Goal: Transaction & Acquisition: Book appointment/travel/reservation

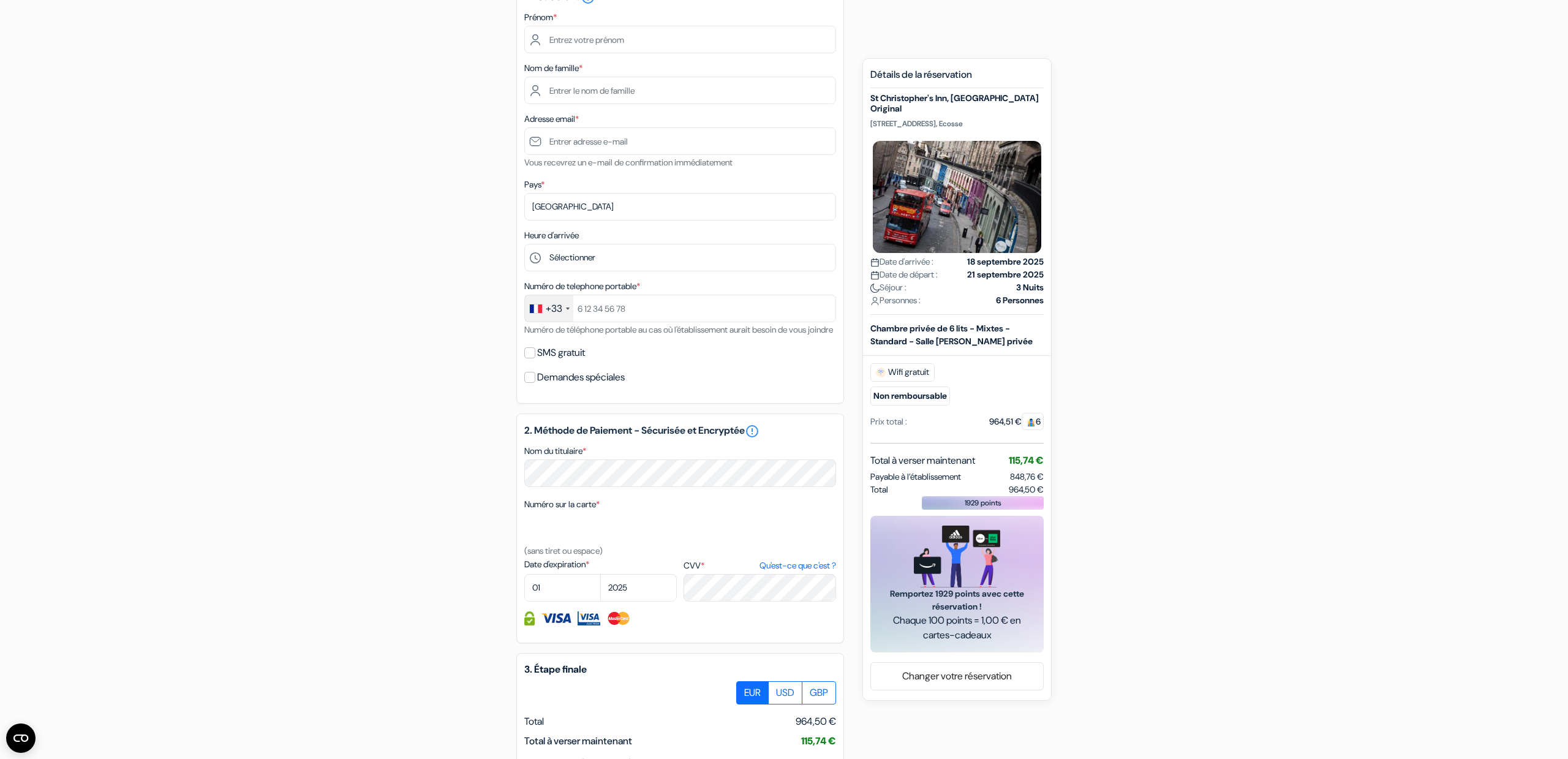
scroll to position [383, 0]
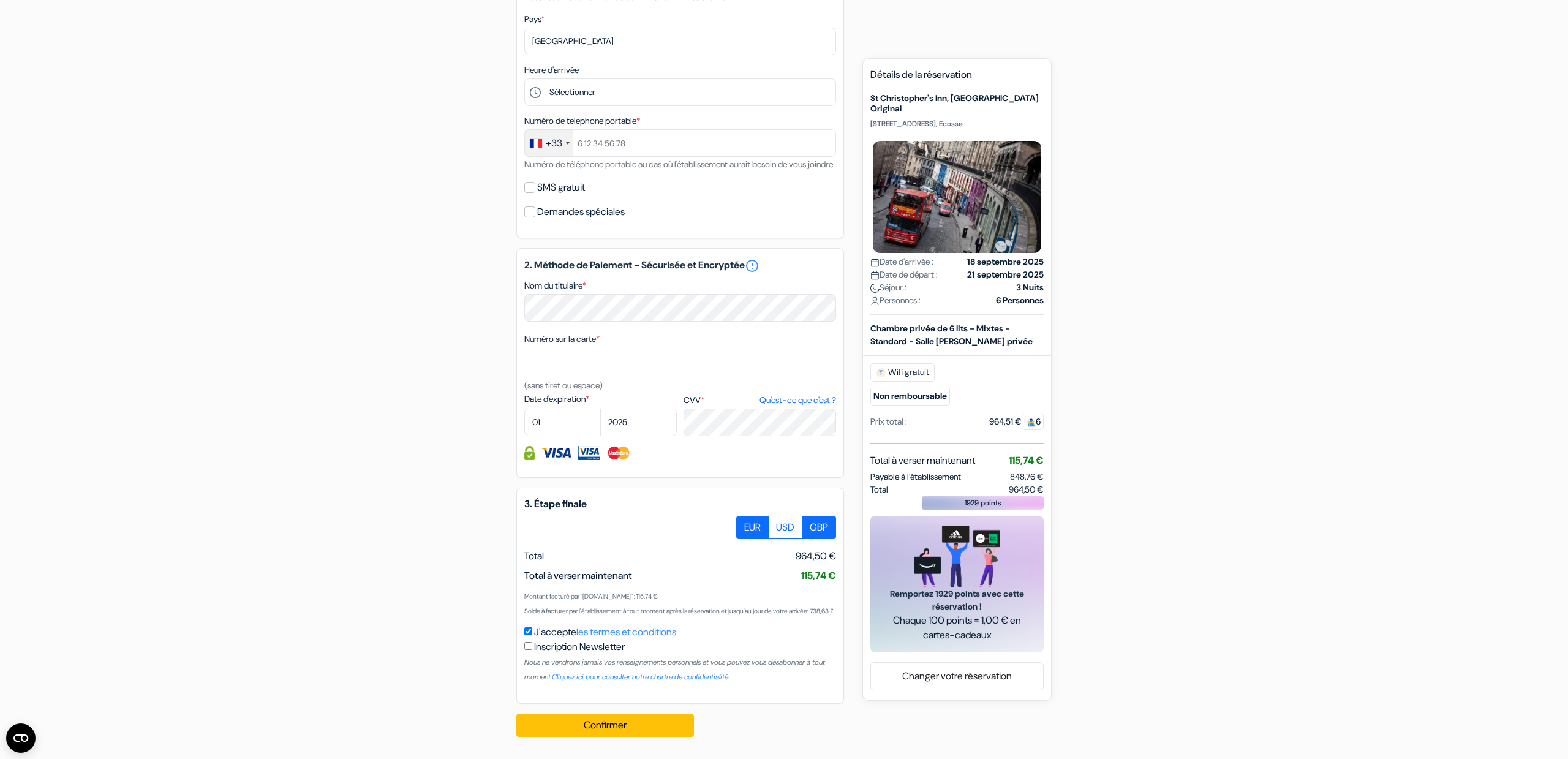
click at [816, 523] on label "GBP" at bounding box center [818, 527] width 34 height 23
click at [744, 523] on input "GBP" at bounding box center [741, 520] width 8 height 8
radio input "true"
click at [747, 523] on label "EUR" at bounding box center [752, 527] width 32 height 23
click at [744, 523] on input "EUR" at bounding box center [741, 520] width 8 height 8
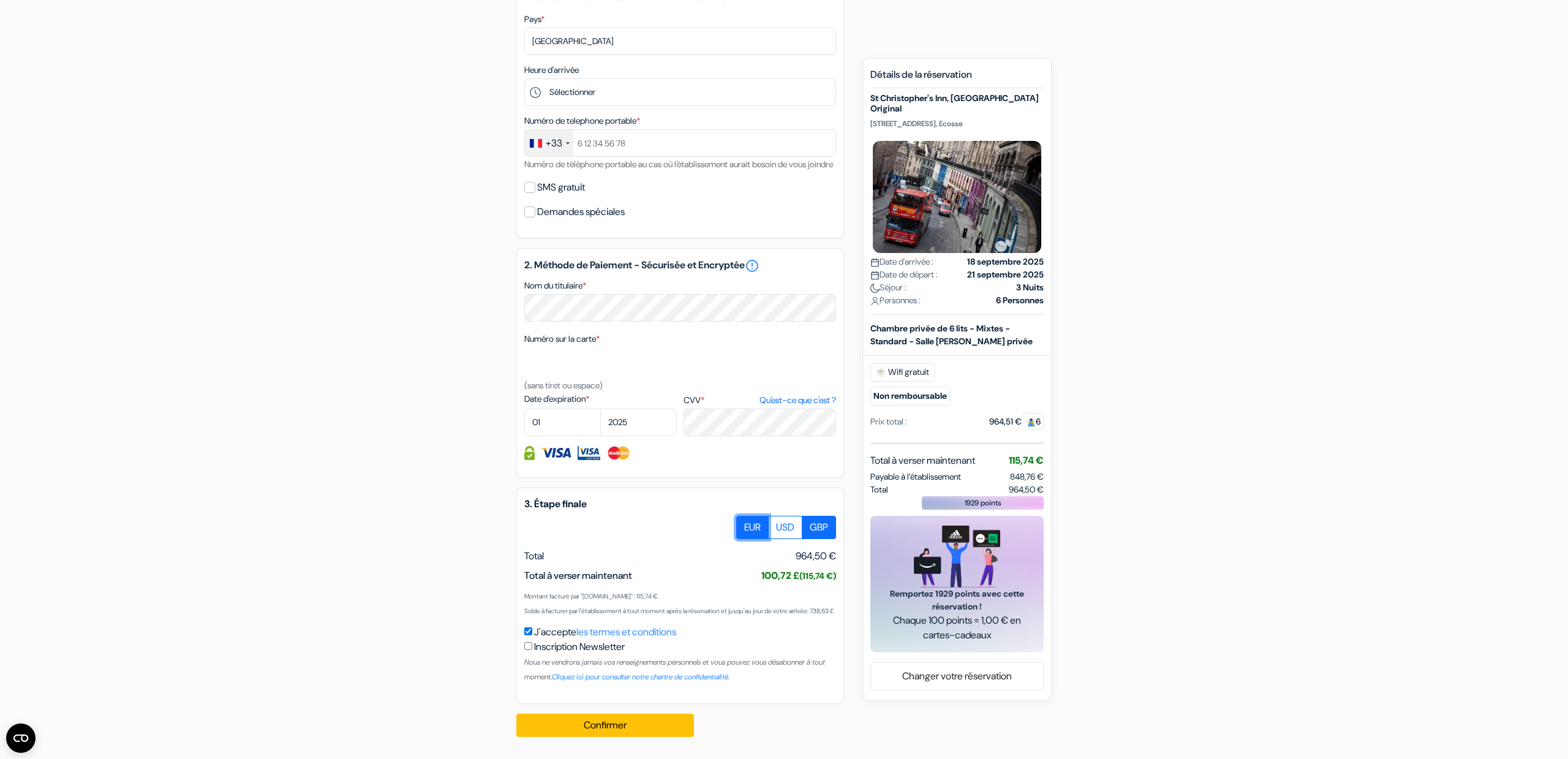
radio input "true"
click at [824, 516] on label "GBP" at bounding box center [818, 527] width 34 height 23
click at [744, 516] on input "GBP" at bounding box center [741, 520] width 8 height 8
radio input "true"
click at [752, 516] on label "EUR" at bounding box center [752, 527] width 32 height 23
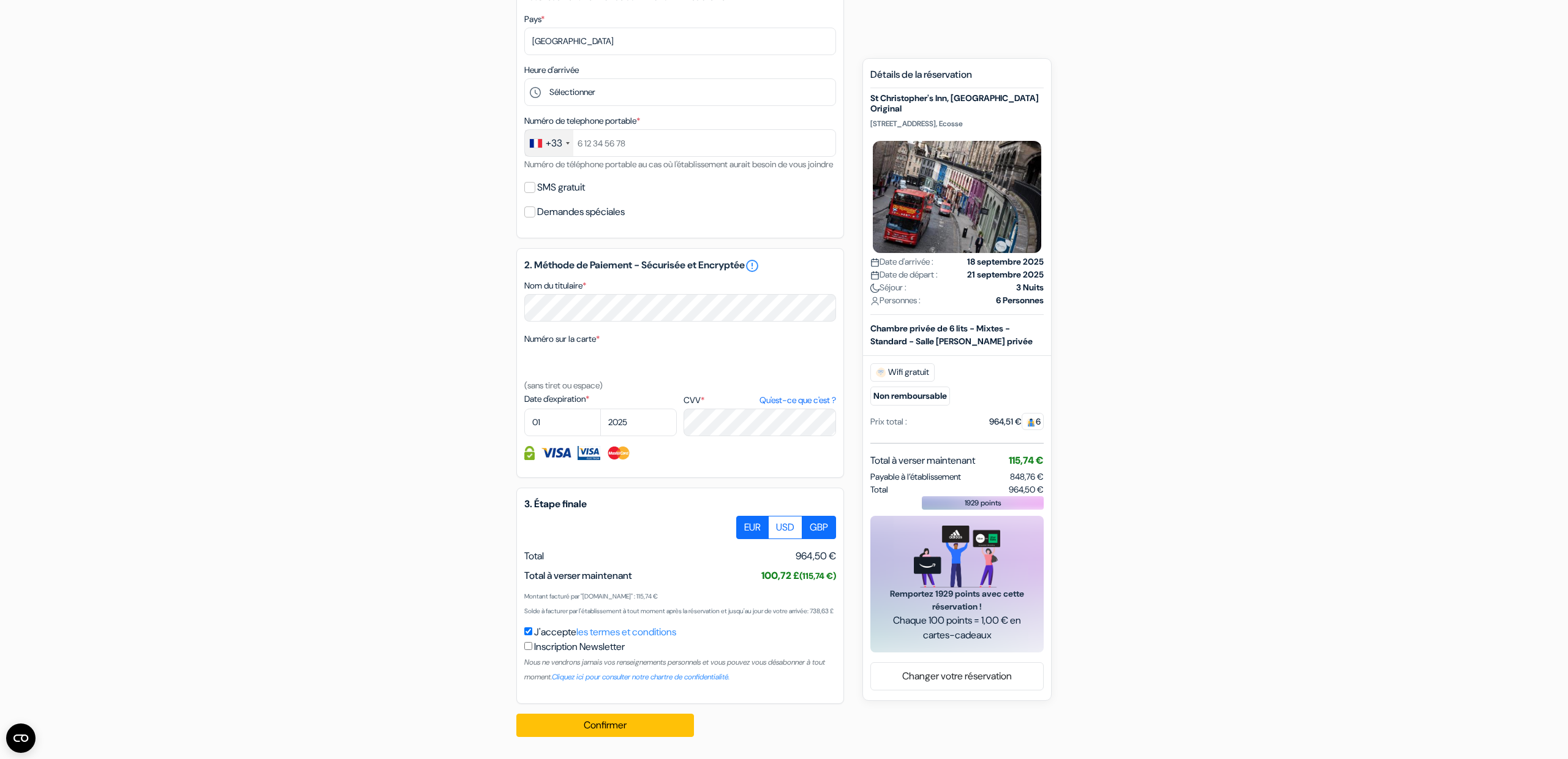
click at [744, 516] on input "EUR" at bounding box center [741, 520] width 8 height 8
radio input "true"
click at [769, 518] on label "USD" at bounding box center [785, 527] width 34 height 23
click at [744, 518] on input "USD" at bounding box center [741, 520] width 8 height 8
radio input "true"
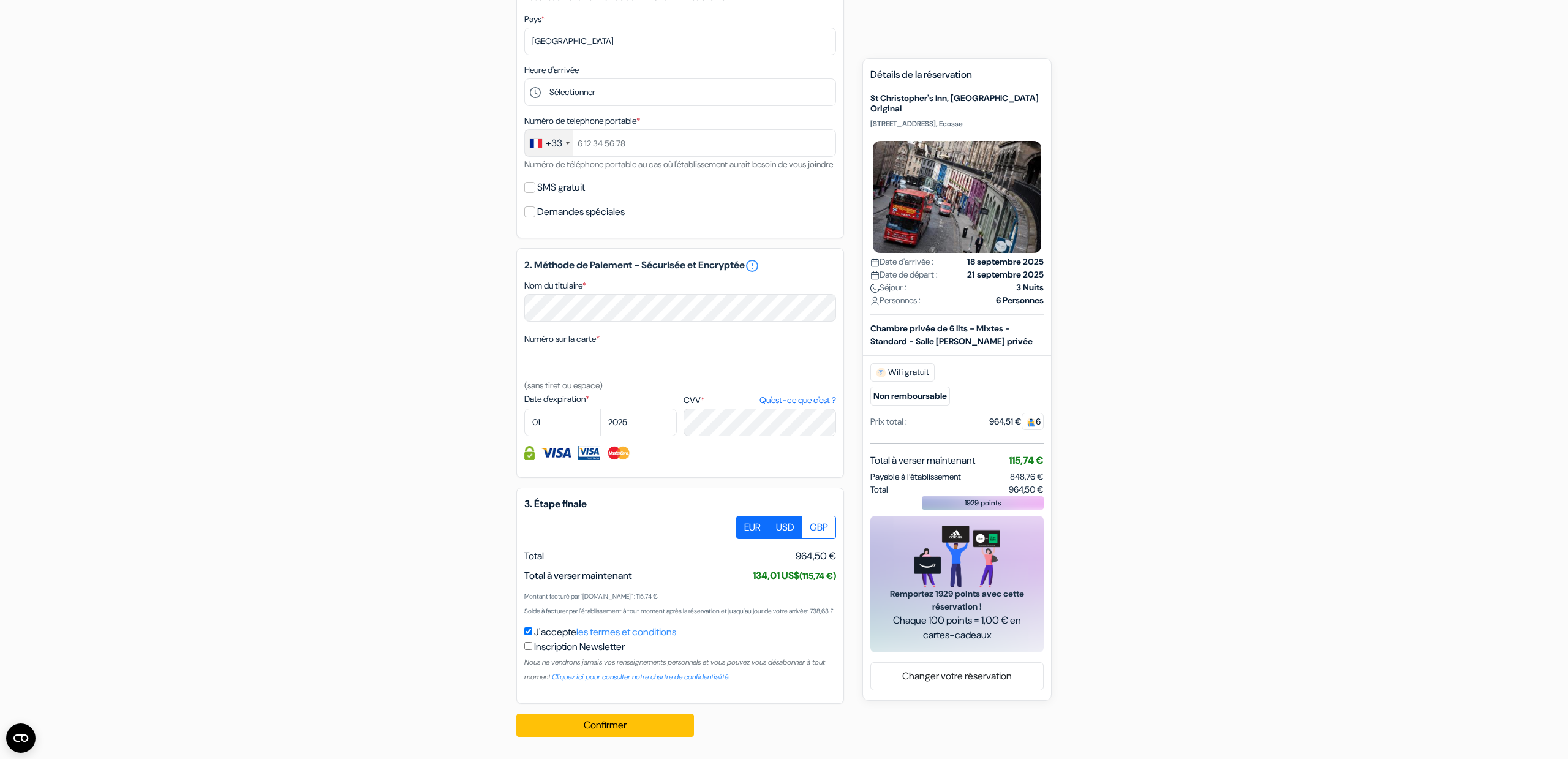
click at [749, 518] on label "EUR" at bounding box center [752, 527] width 32 height 23
click at [744, 518] on input "EUR" at bounding box center [741, 520] width 8 height 8
radio input "true"
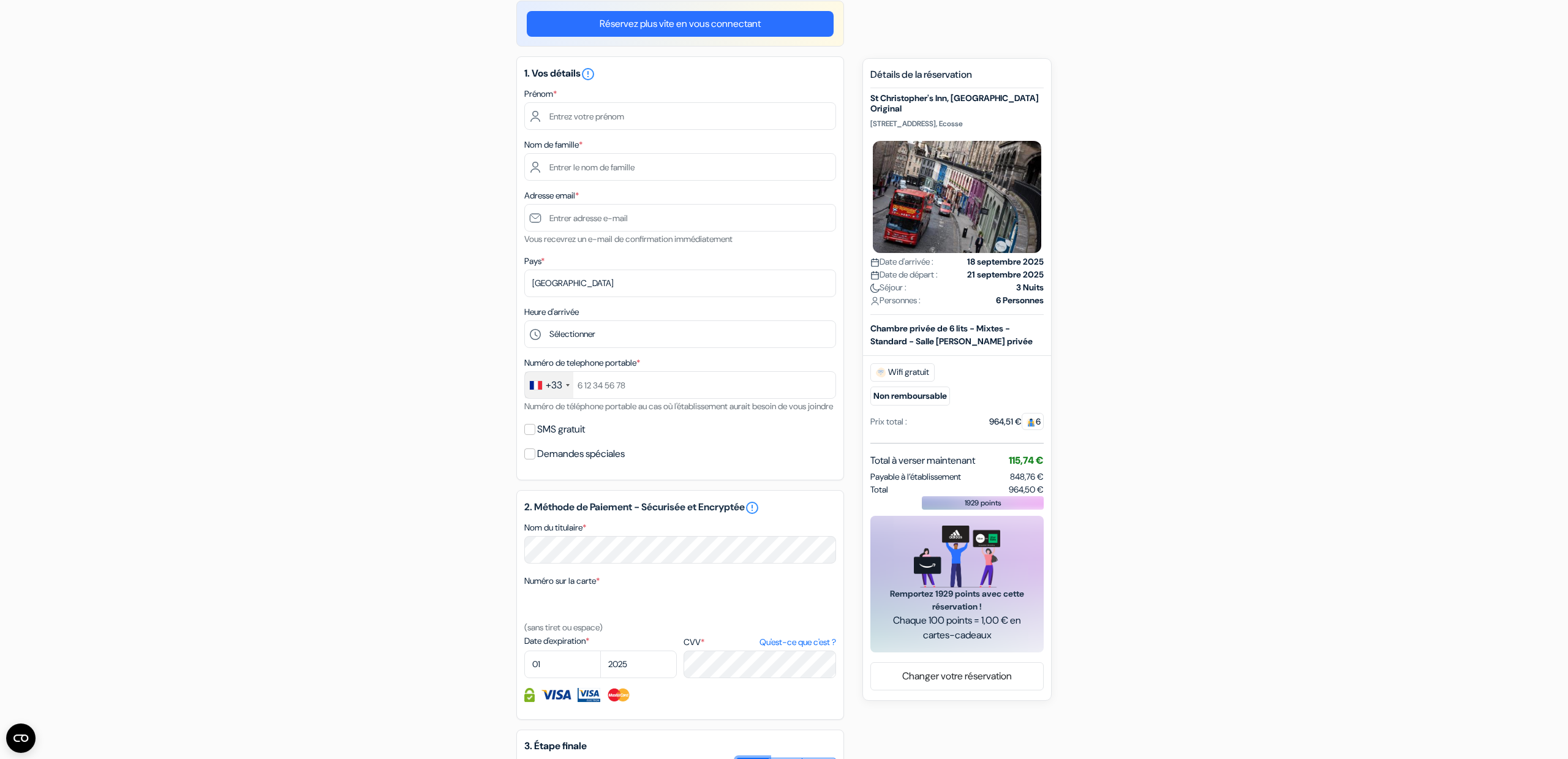
scroll to position [0, 0]
